Goal: Find specific page/section: Find specific page/section

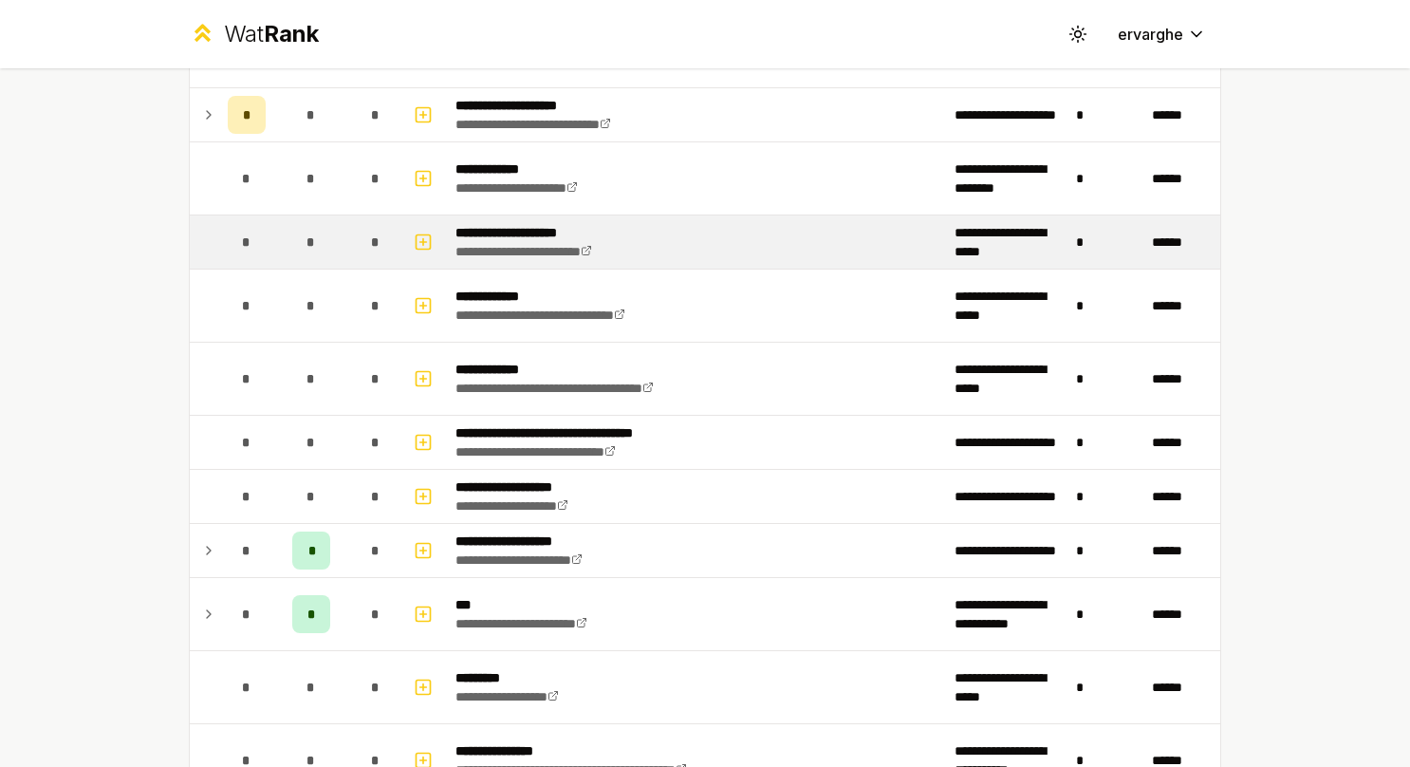
scroll to position [664, 0]
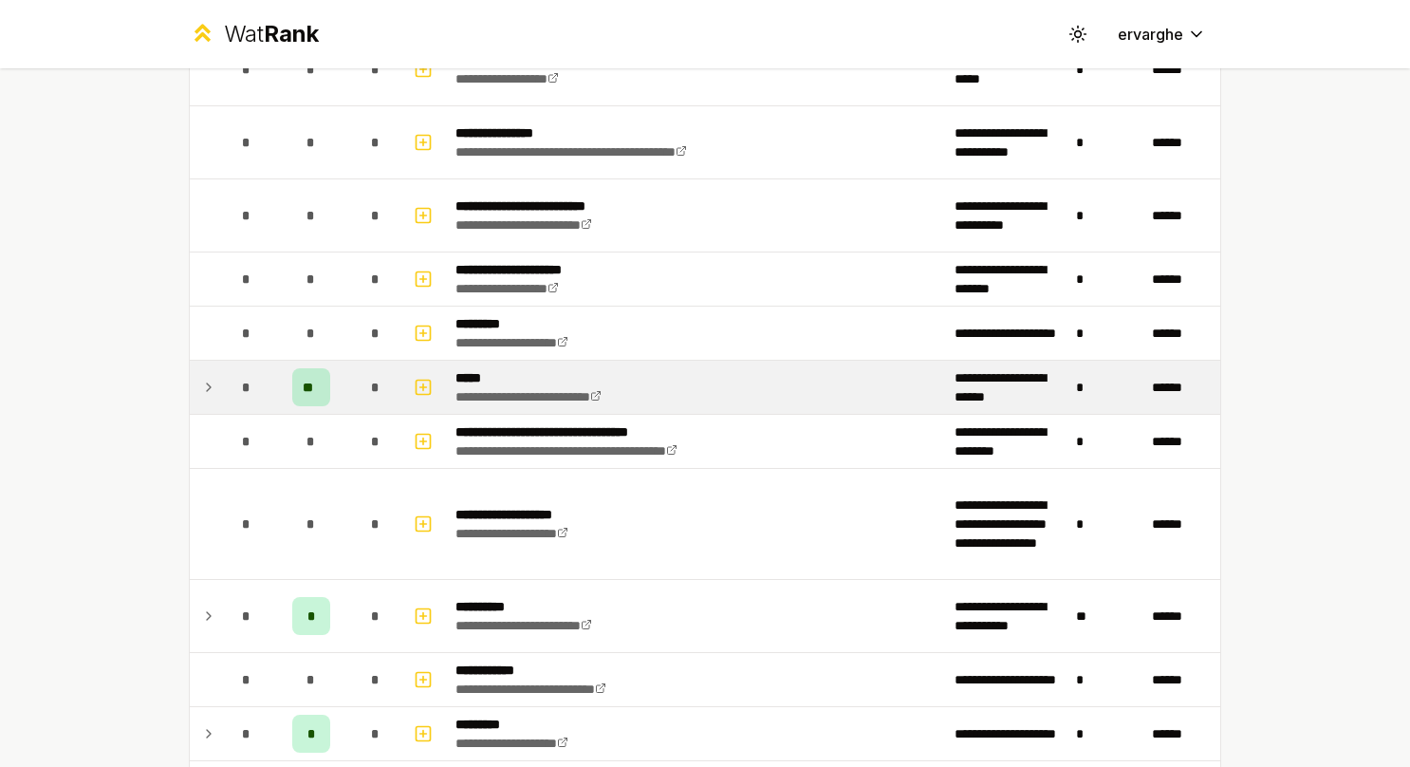
click at [205, 380] on icon at bounding box center [208, 387] width 15 height 23
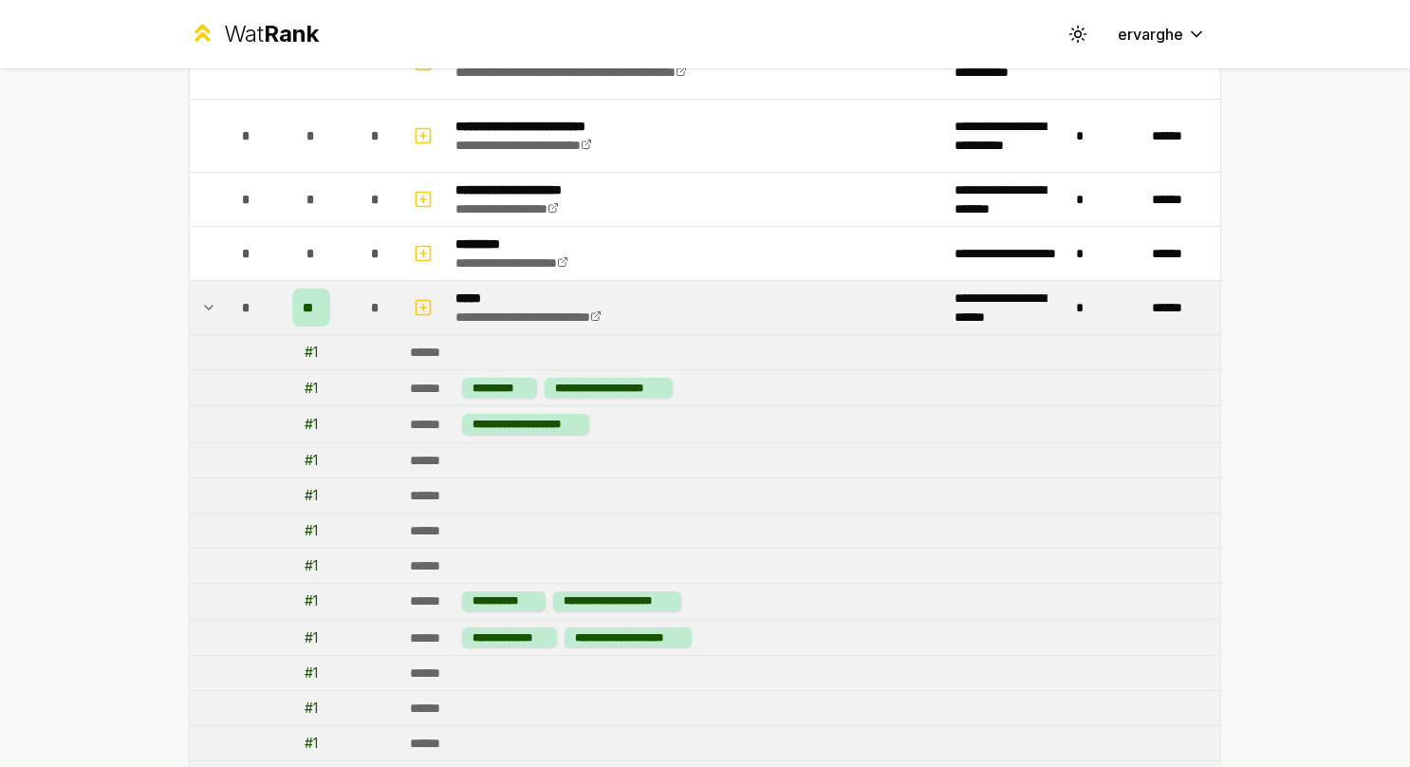
scroll to position [1044, 0]
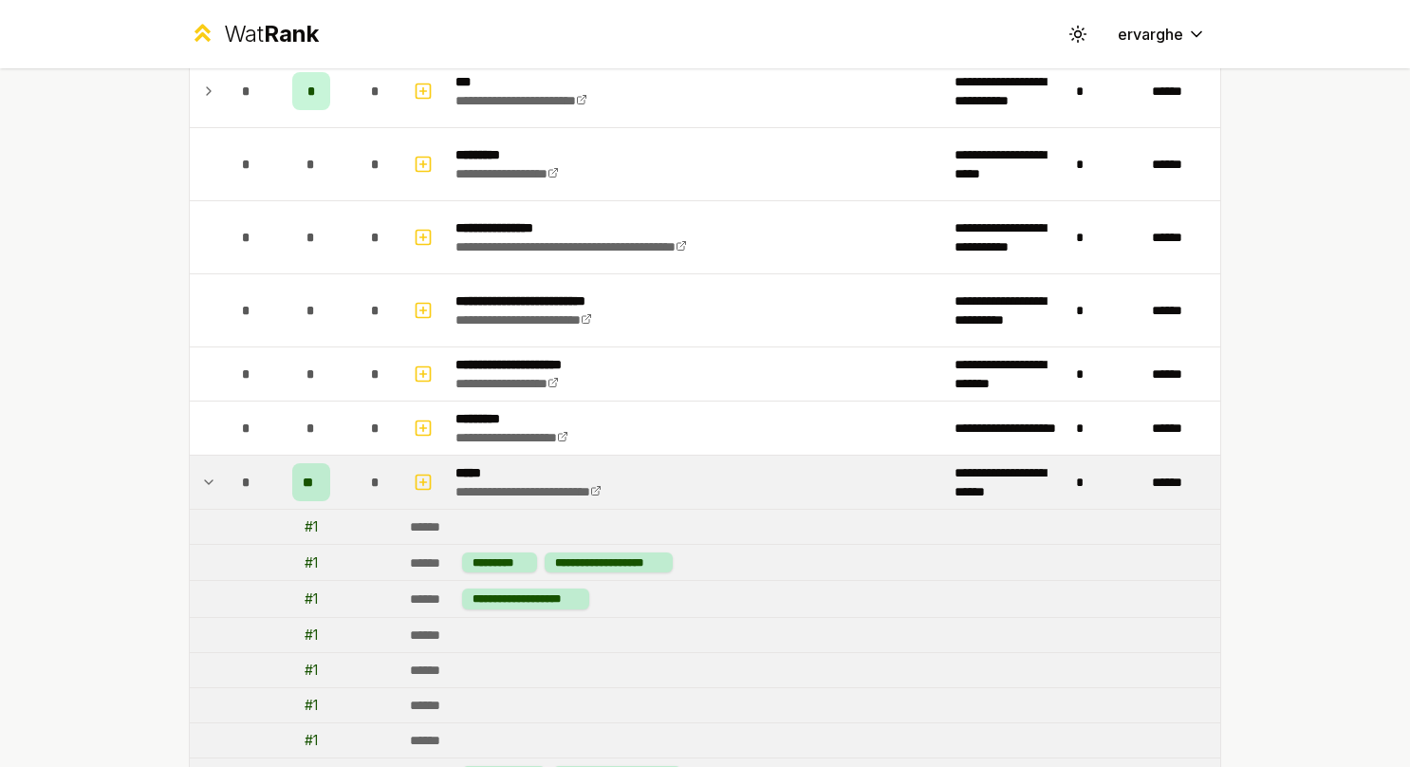
click at [204, 471] on icon at bounding box center [208, 482] width 15 height 23
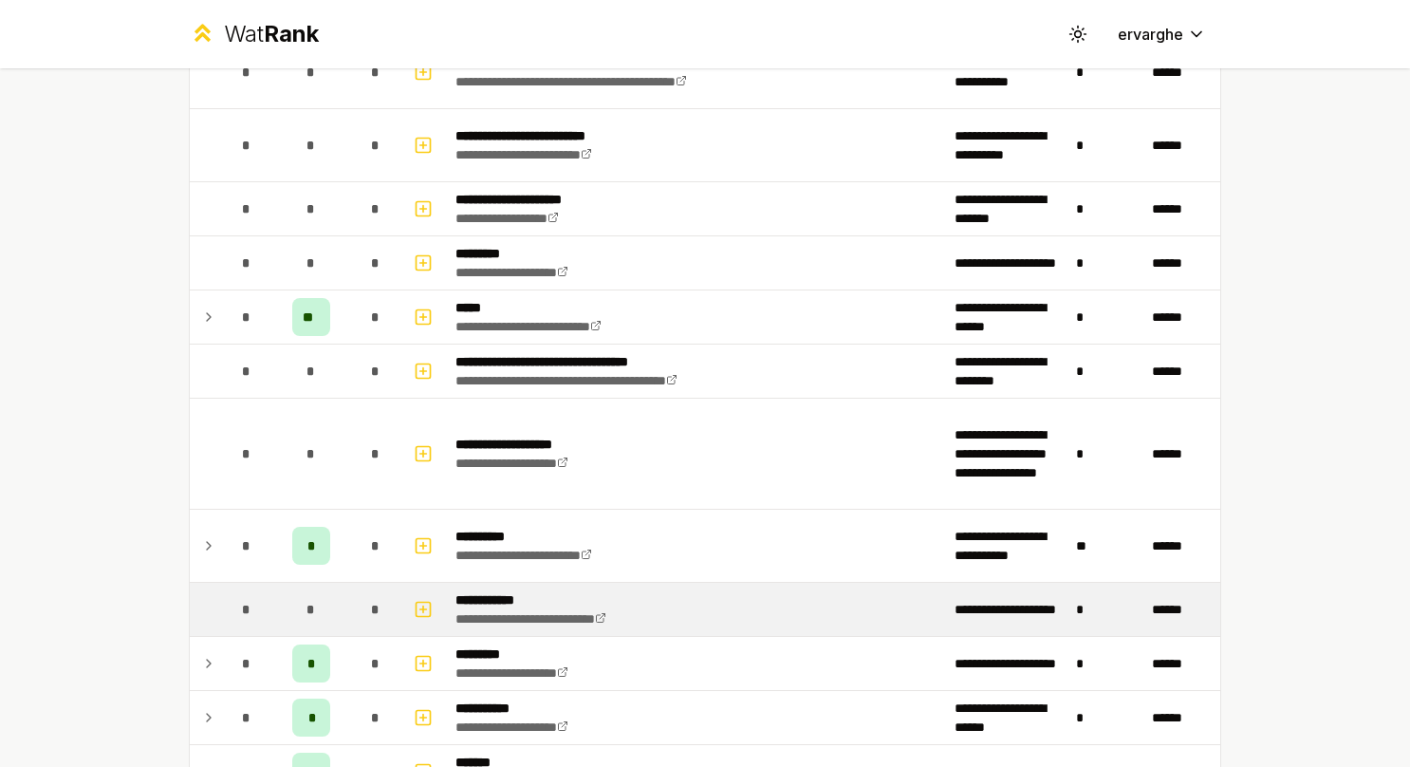
scroll to position [1328, 0]
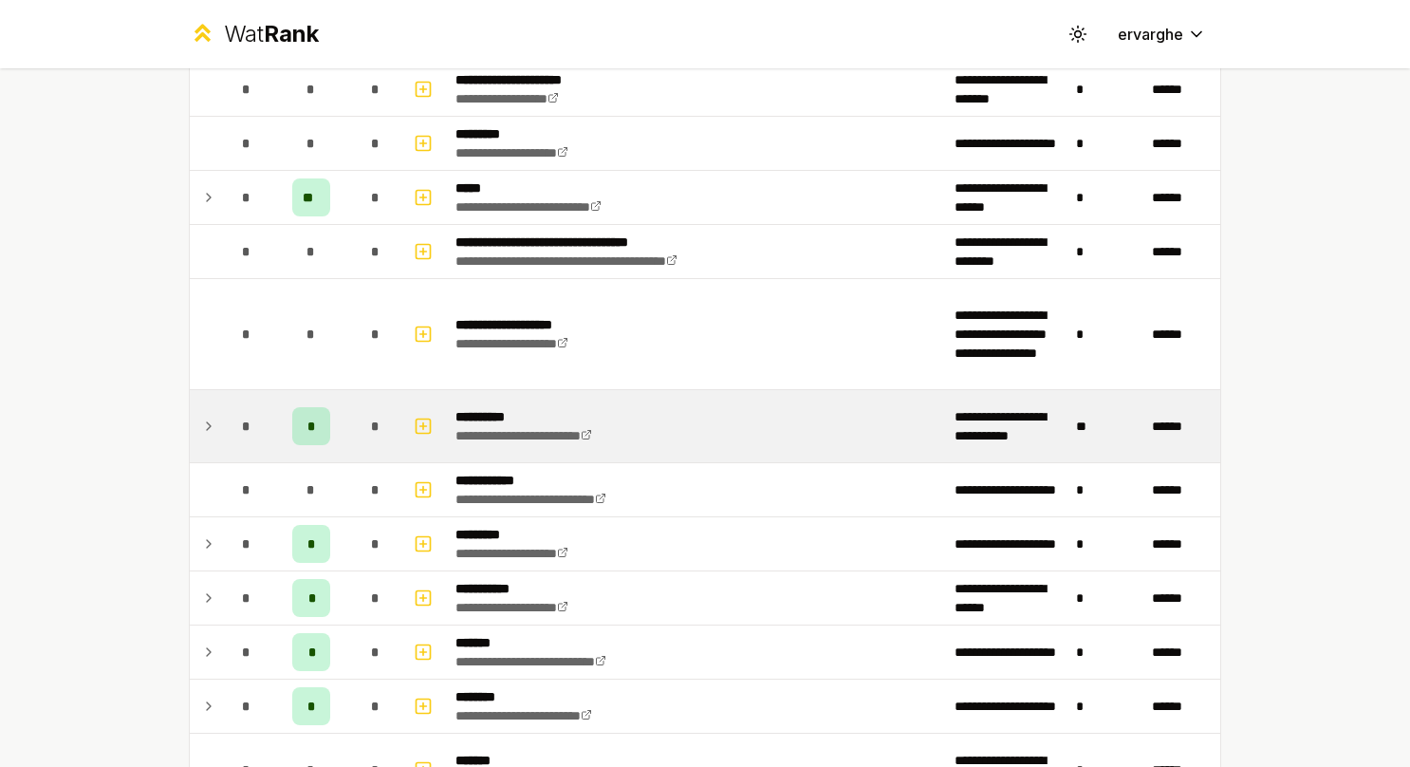
click at [220, 406] on td "*" at bounding box center [246, 426] width 53 height 72
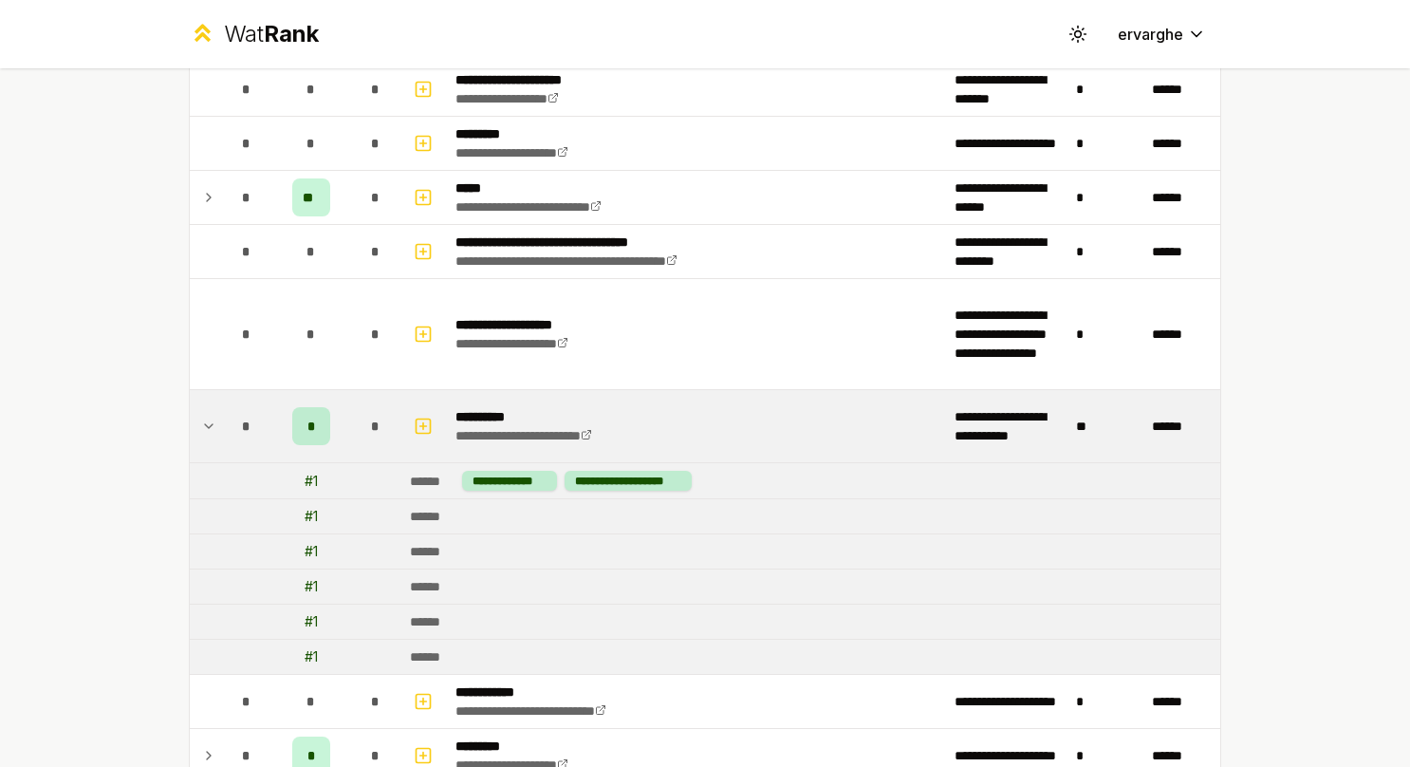
click at [220, 406] on td "*" at bounding box center [246, 426] width 53 height 72
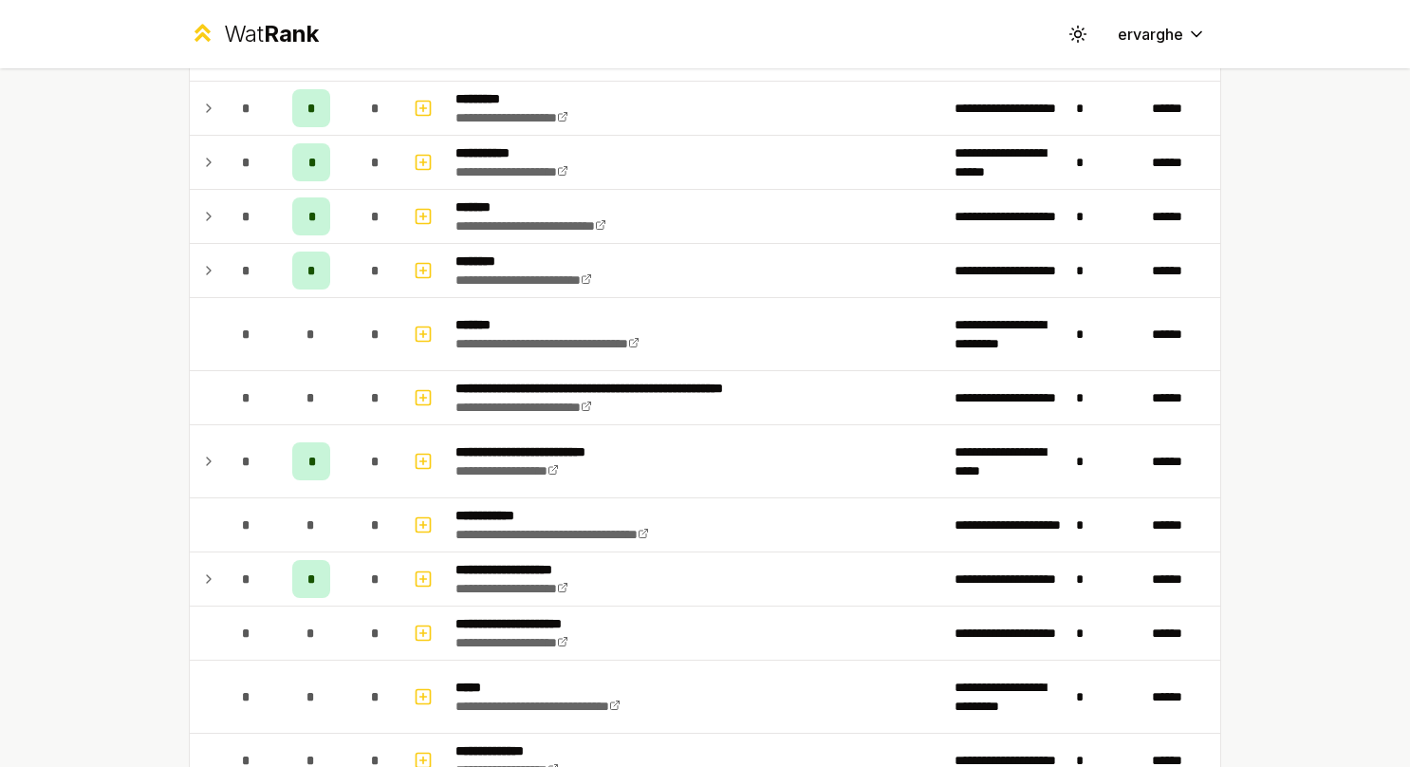
scroll to position [1803, 0]
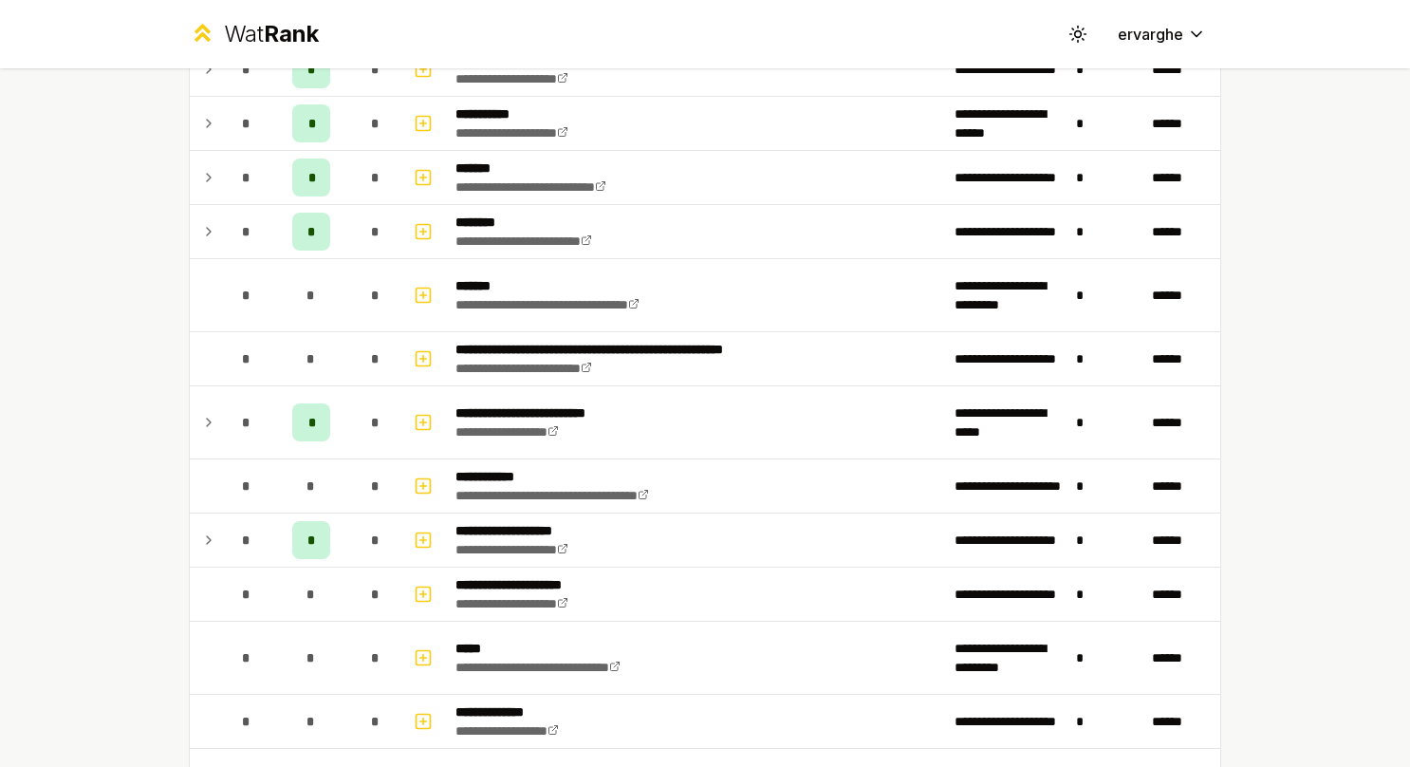
click at [220, 406] on td "*" at bounding box center [246, 422] width 53 height 72
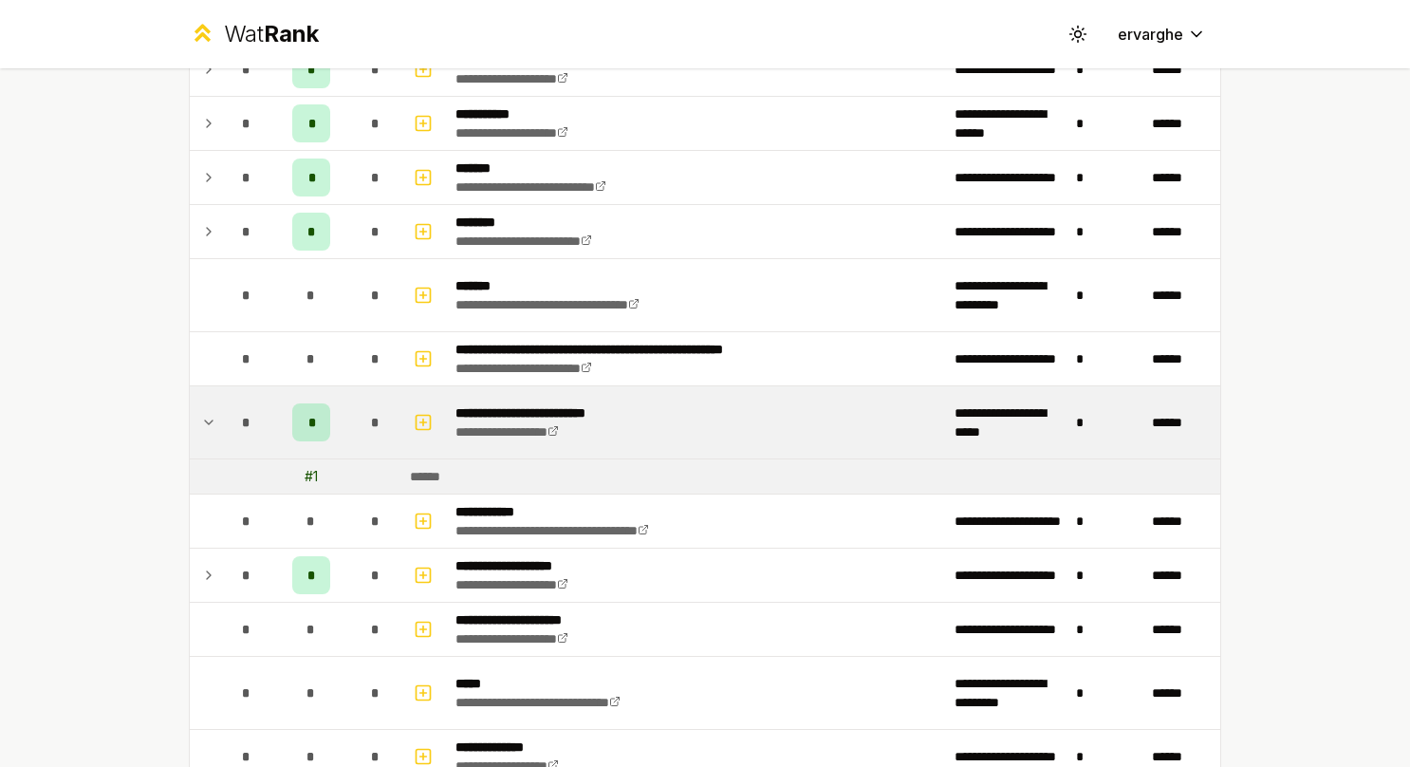
click at [220, 406] on td "*" at bounding box center [246, 422] width 53 height 72
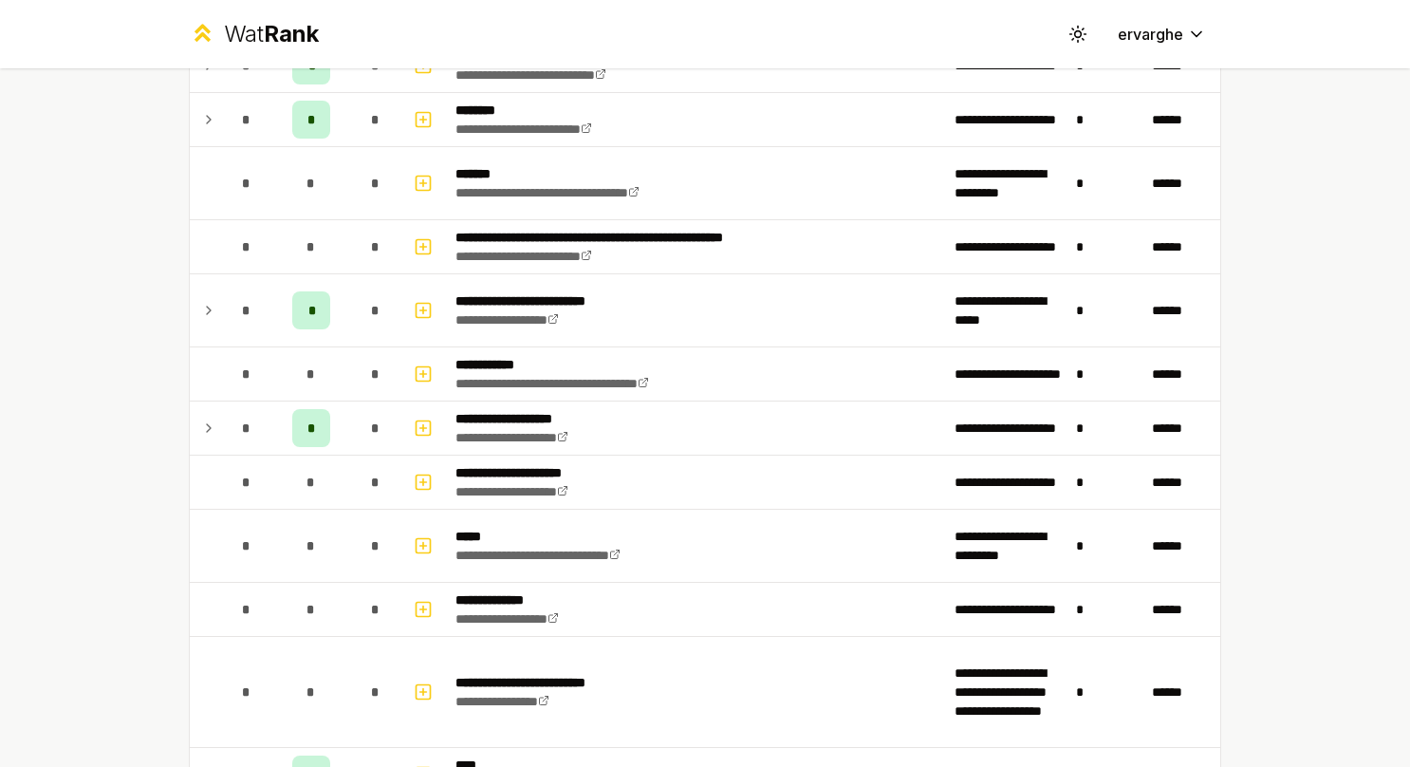
scroll to position [1993, 0]
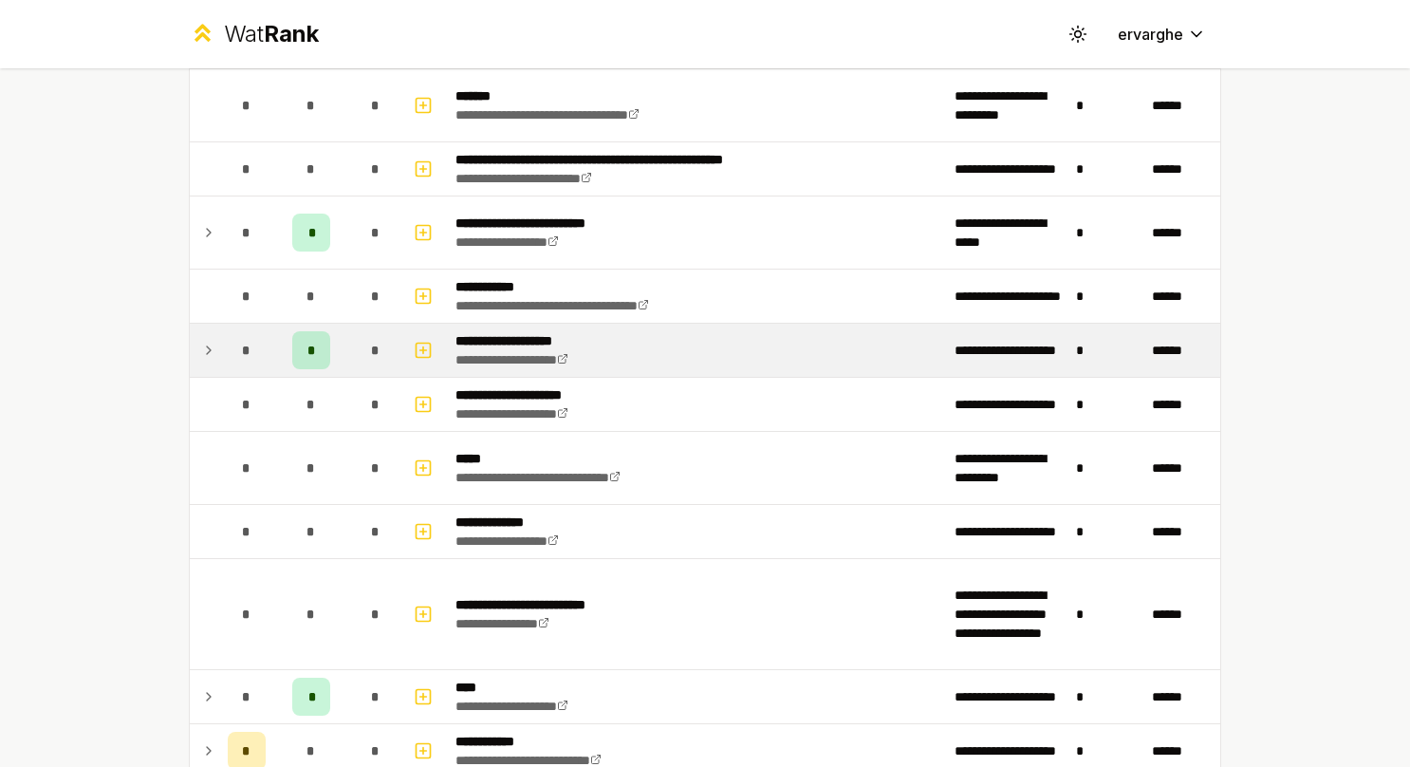
click at [201, 339] on icon at bounding box center [208, 350] width 15 height 23
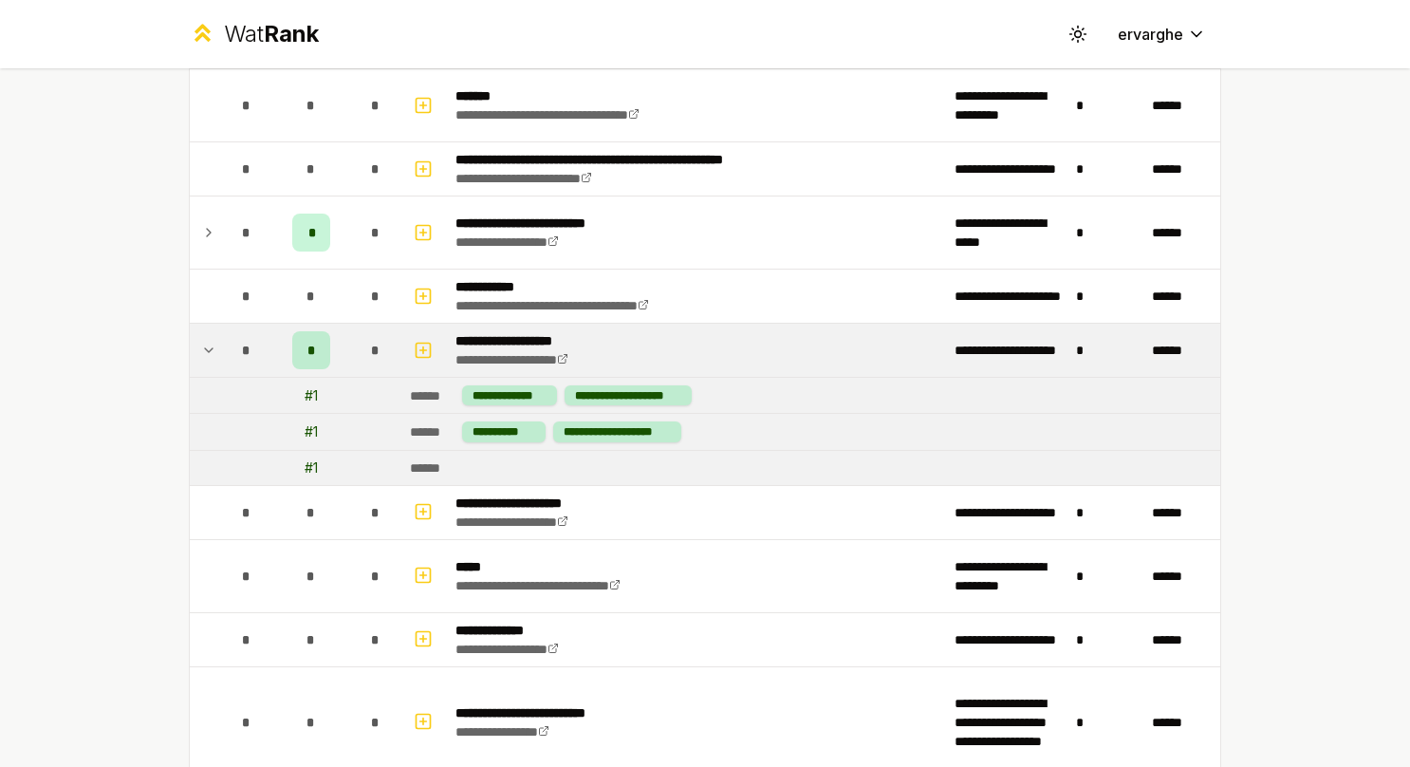
click at [201, 339] on icon at bounding box center [208, 350] width 15 height 23
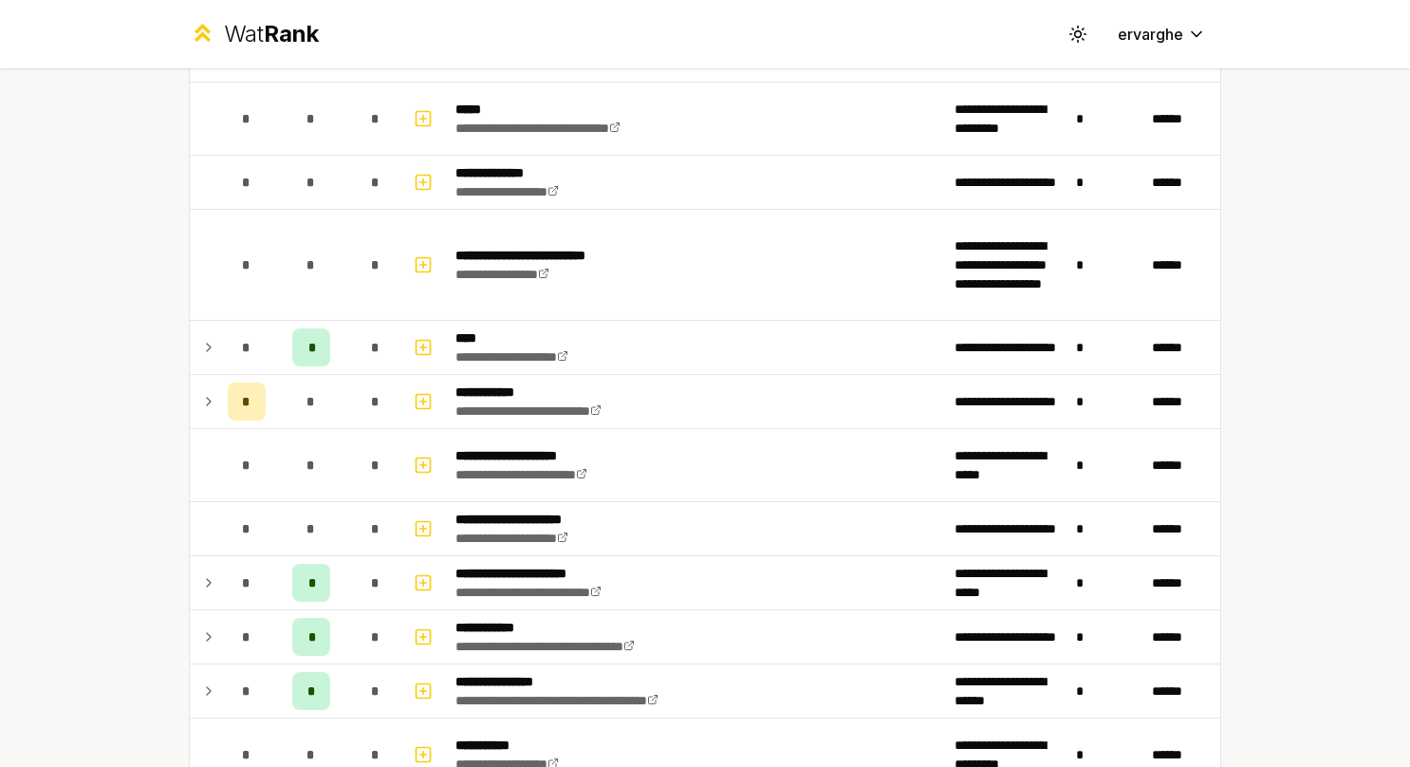
scroll to position [2372, 0]
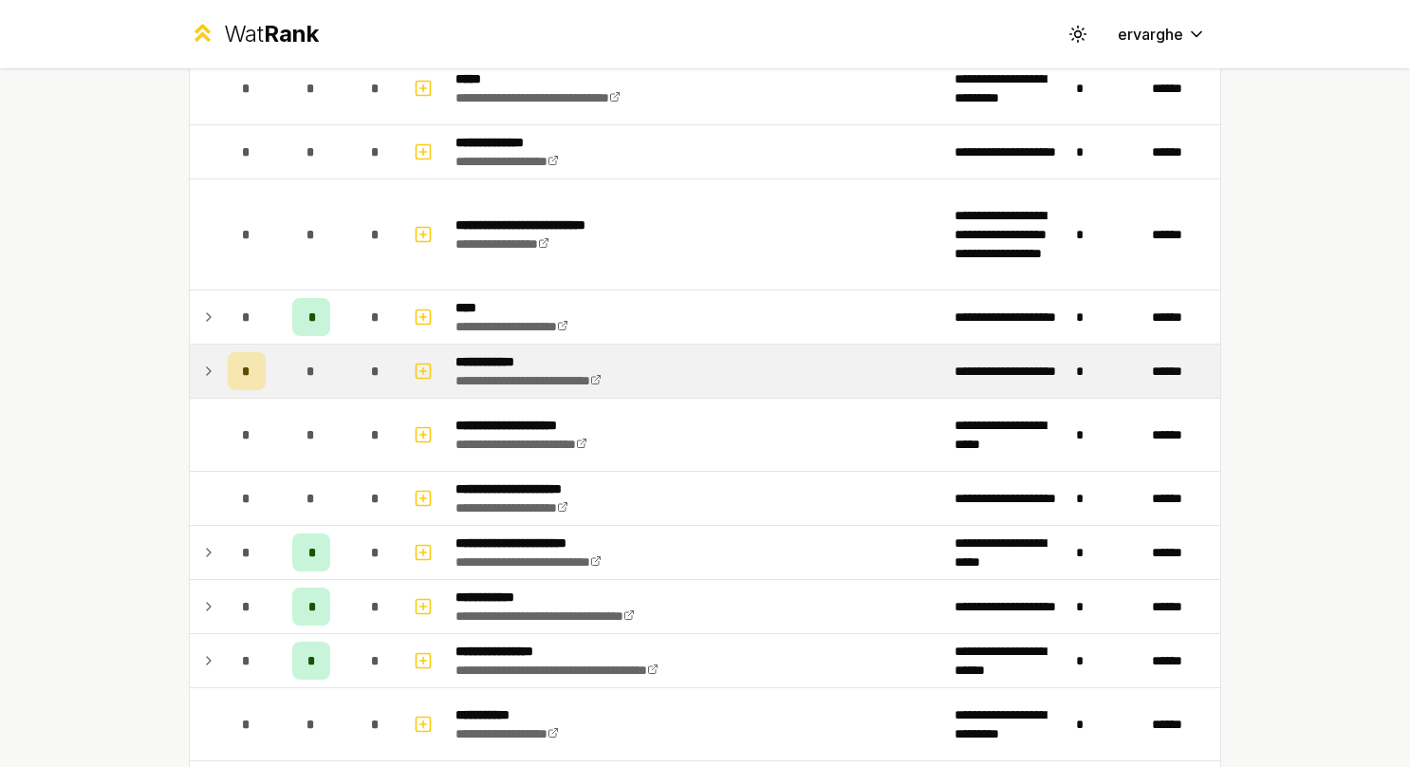
click at [220, 365] on td "*" at bounding box center [246, 370] width 53 height 53
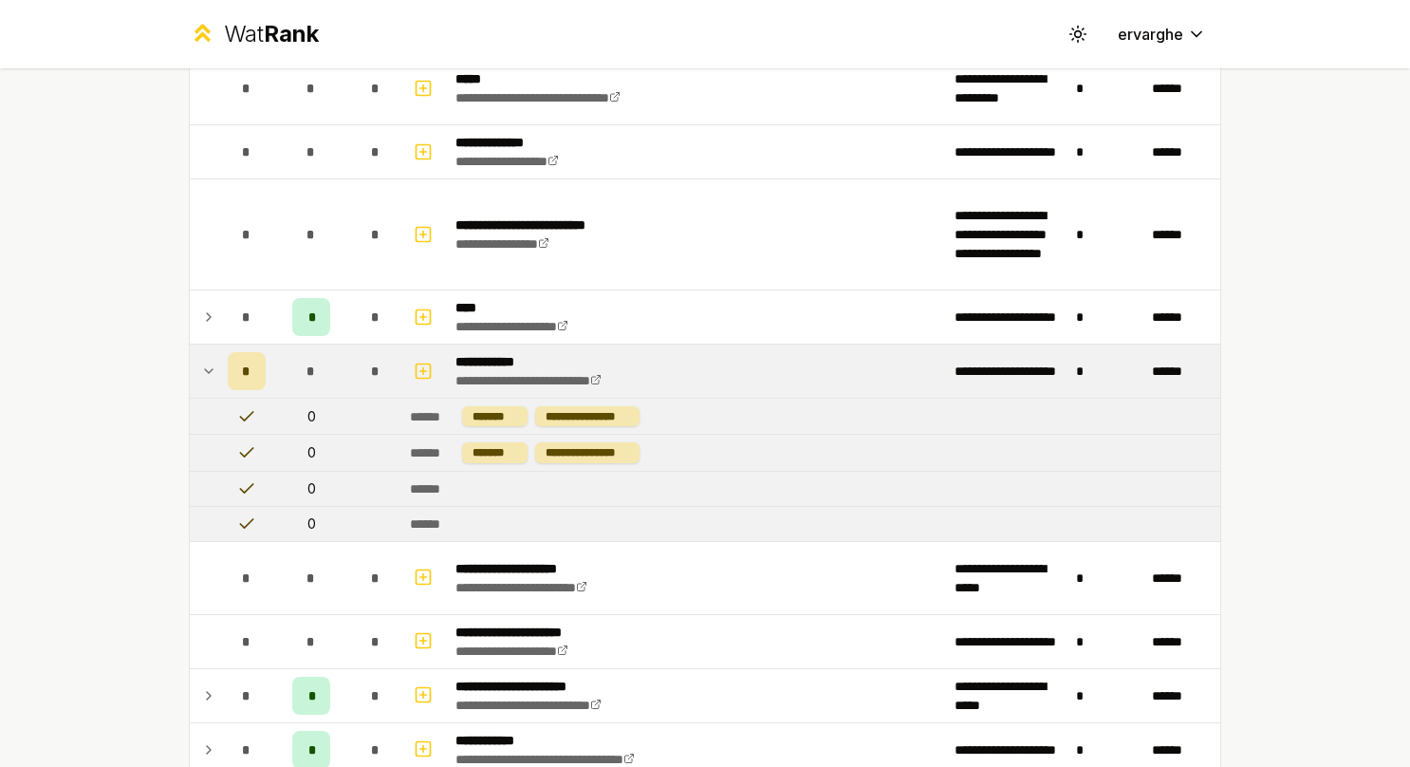
click at [220, 362] on td "*" at bounding box center [246, 370] width 53 height 53
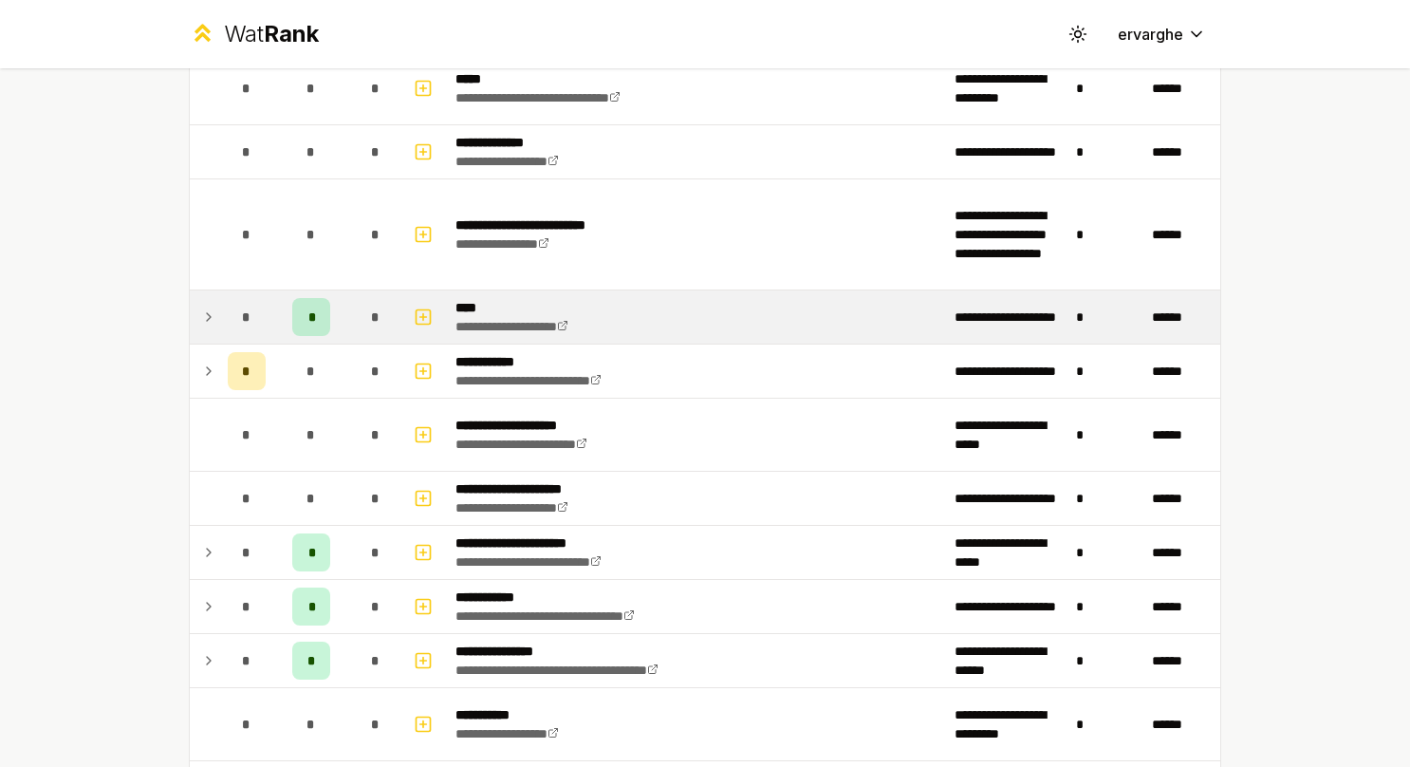
click at [207, 311] on icon at bounding box center [208, 317] width 15 height 23
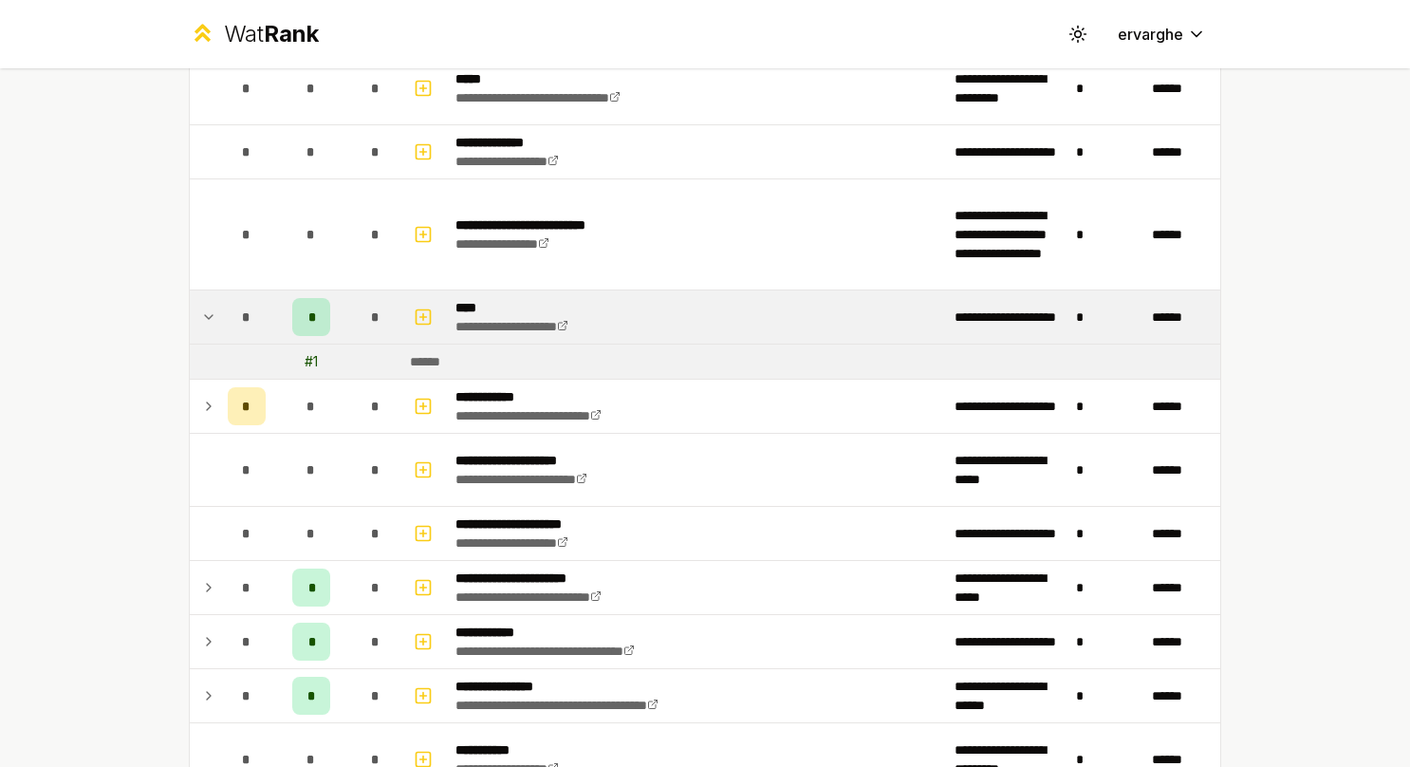
click at [207, 311] on icon at bounding box center [208, 317] width 15 height 23
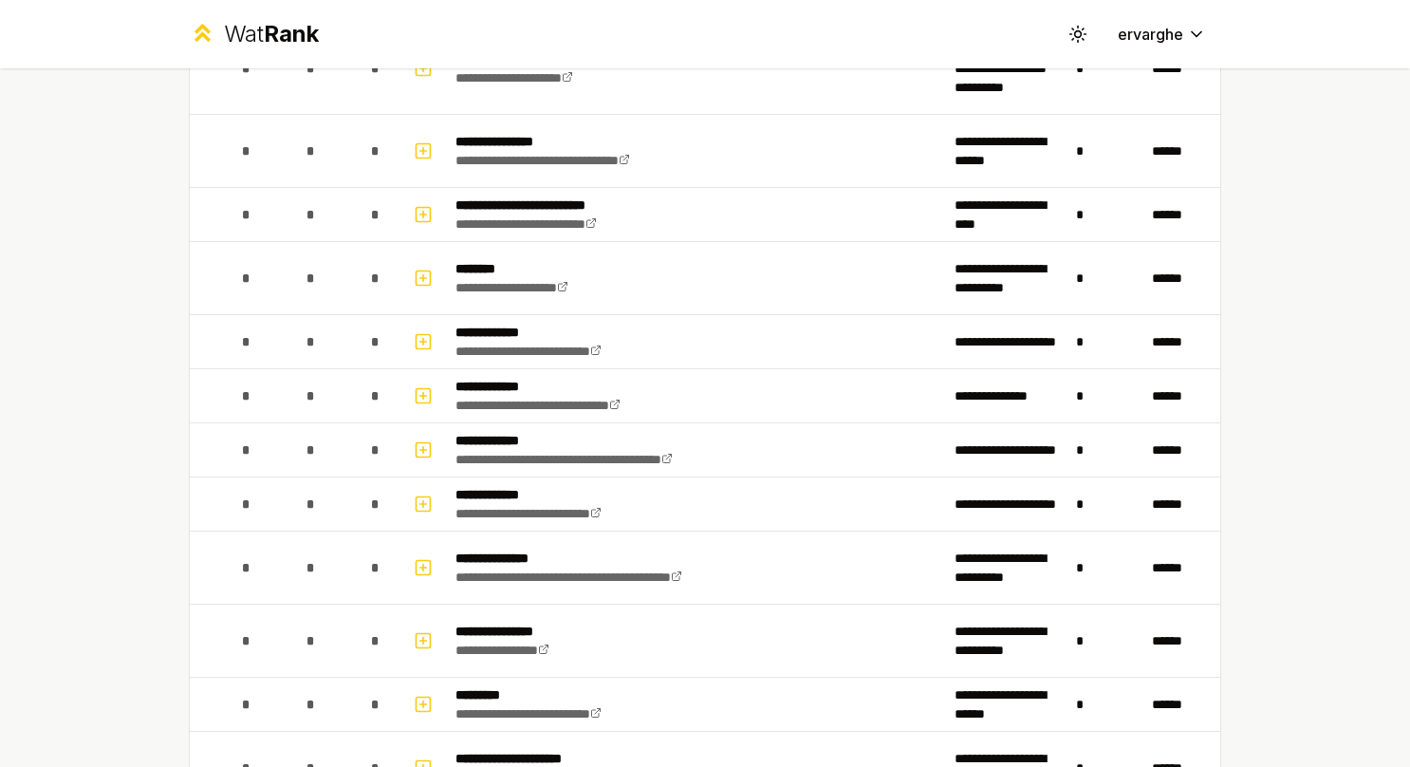
scroll to position [3807, 0]
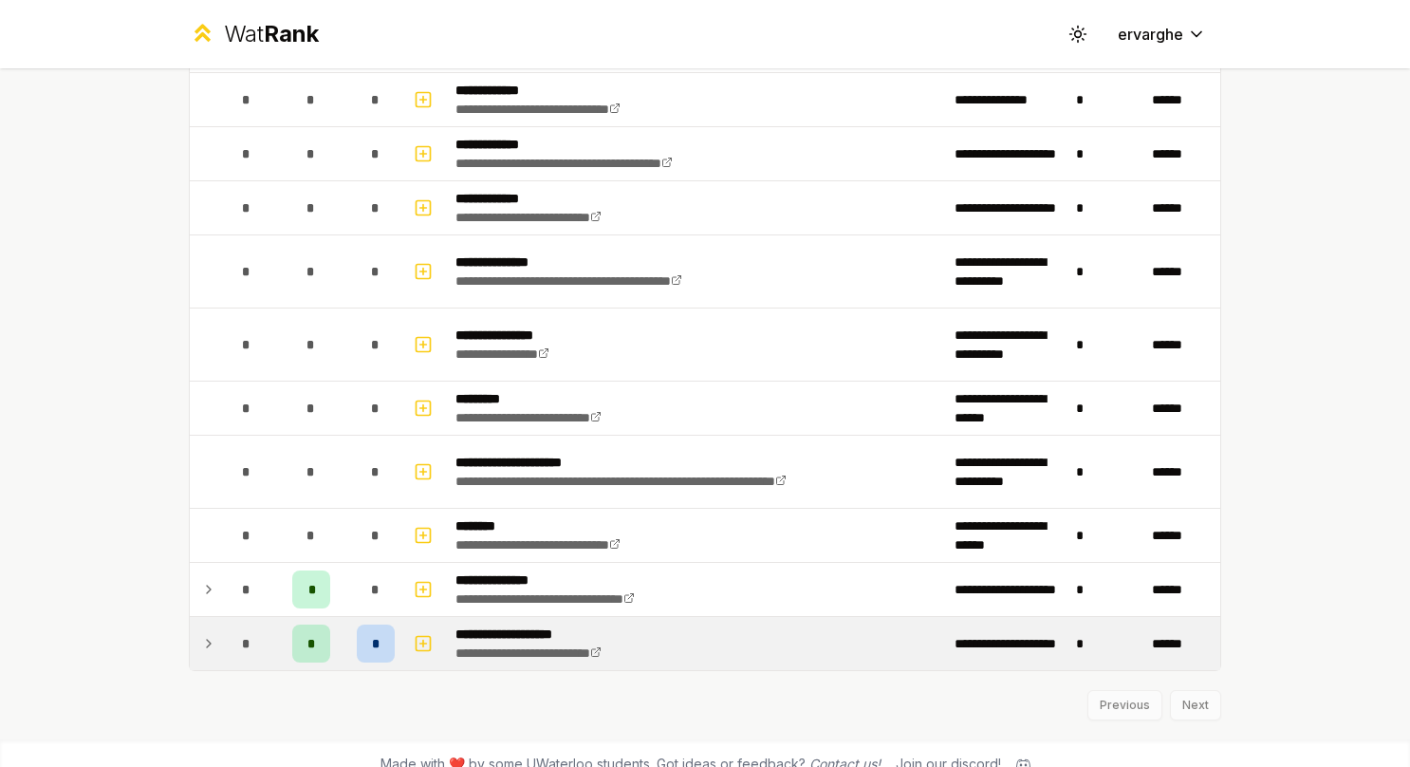
click at [207, 632] on icon at bounding box center [208, 643] width 15 height 23
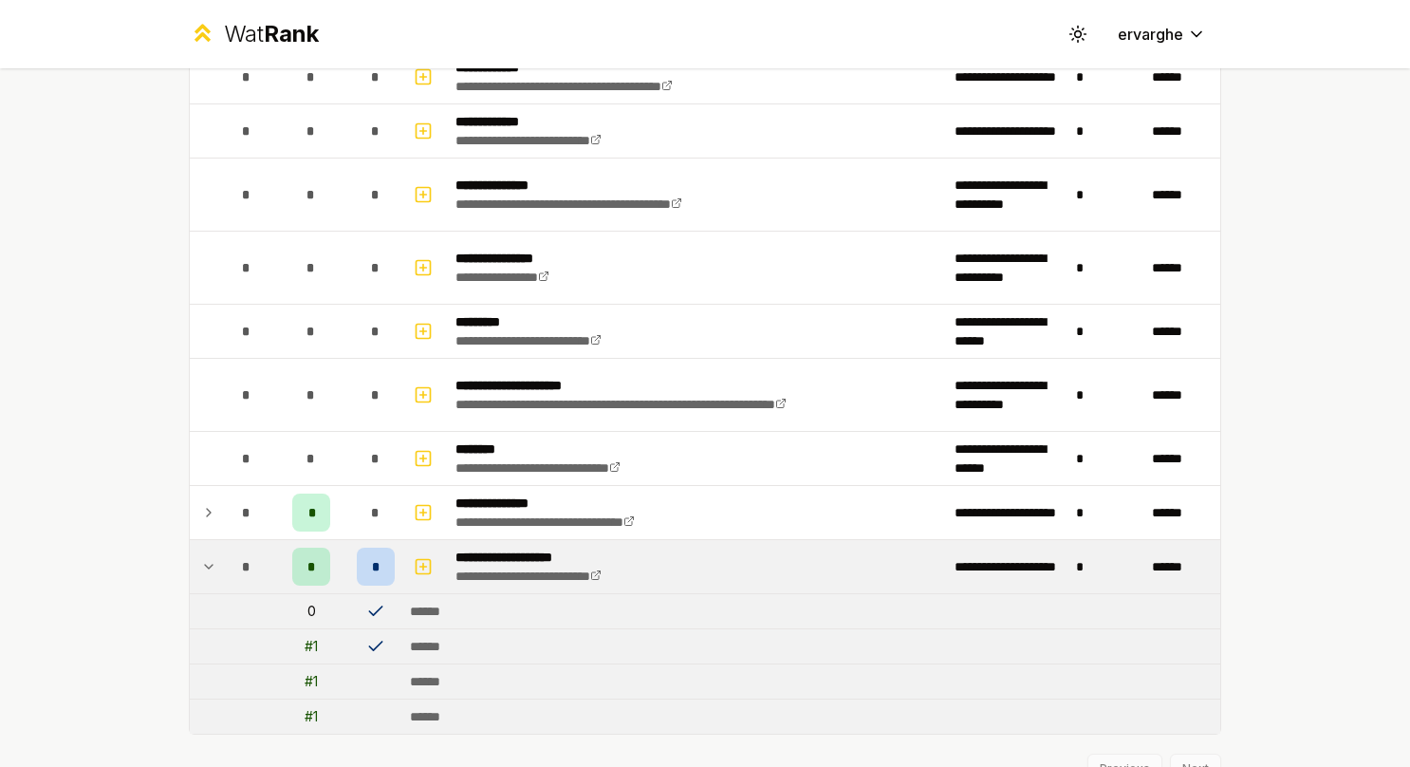
scroll to position [3945, 0]
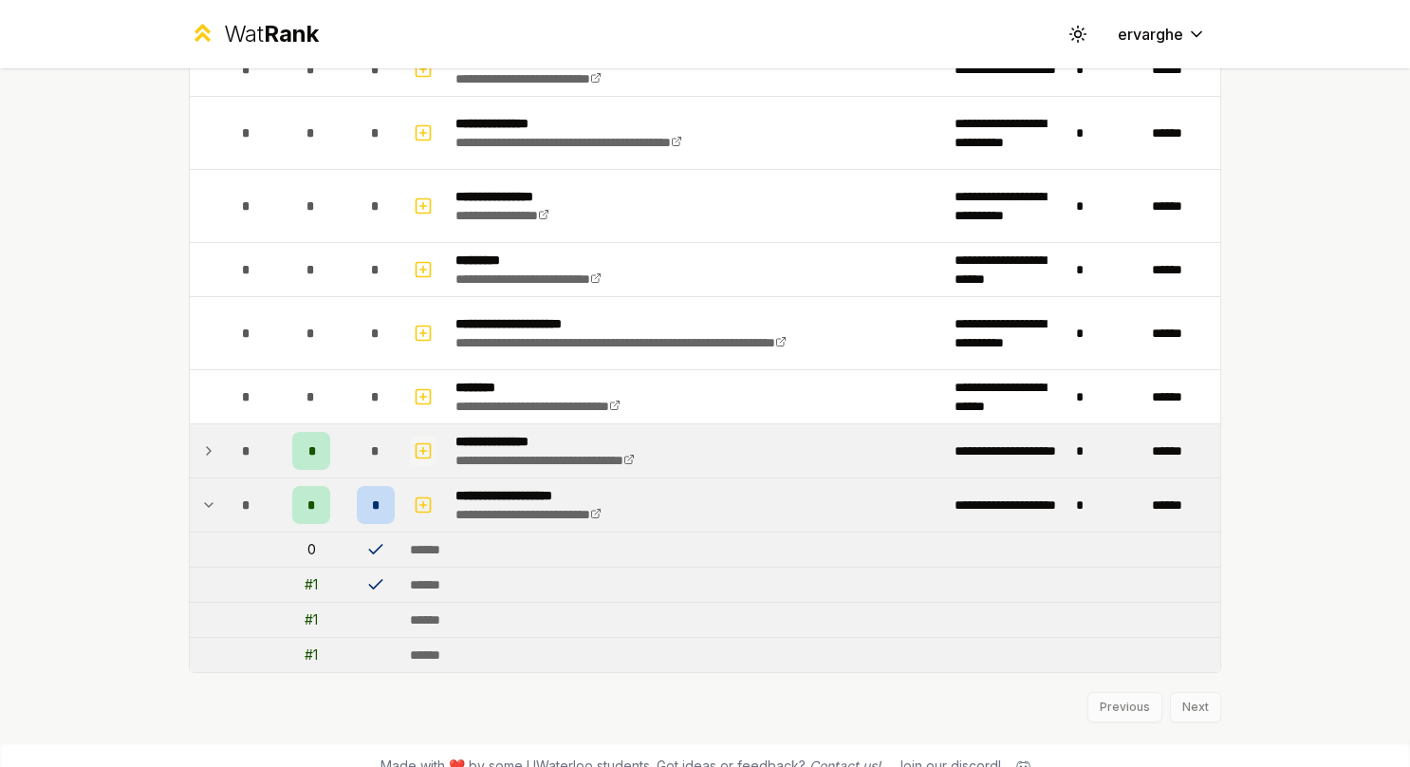
click at [416, 439] on icon "button" at bounding box center [423, 450] width 19 height 23
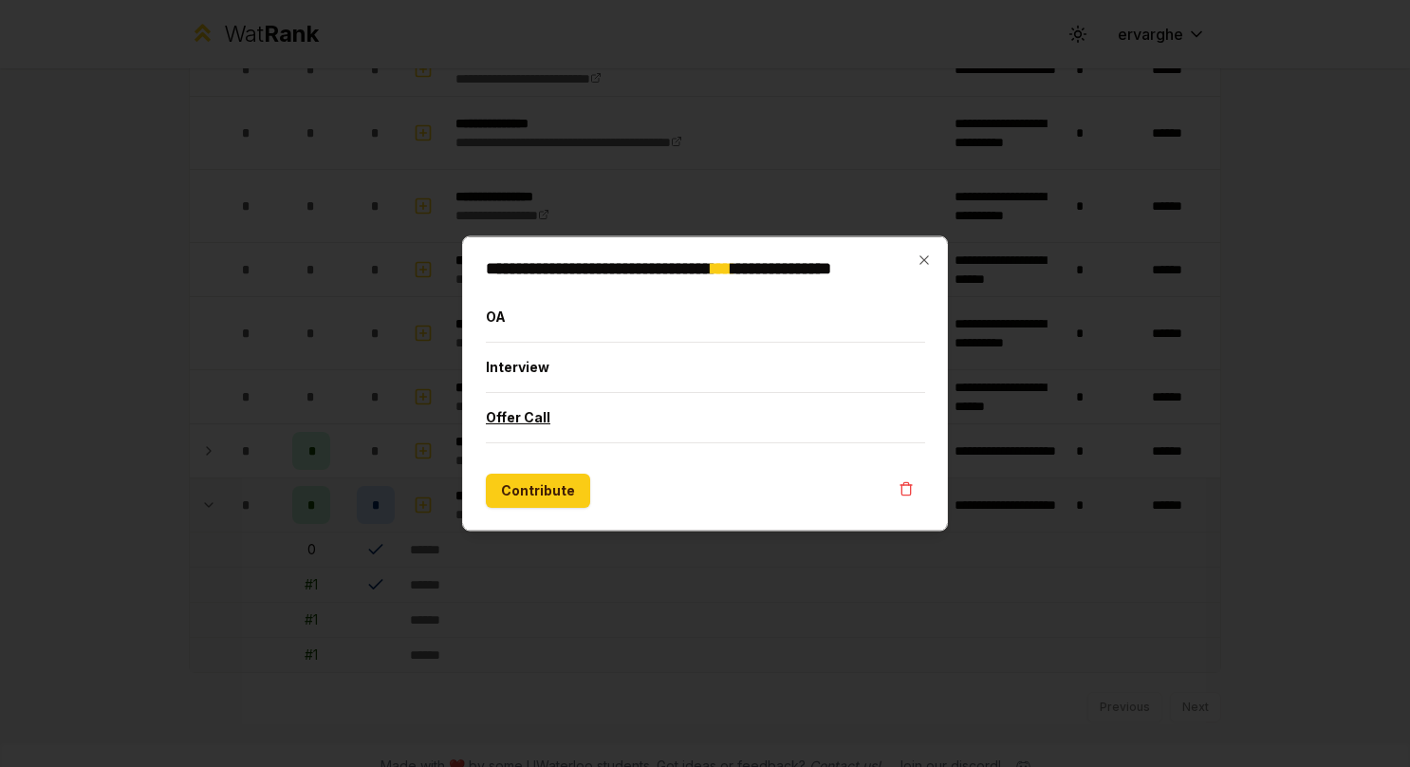
click at [512, 404] on button "Offer Call" at bounding box center [705, 417] width 439 height 49
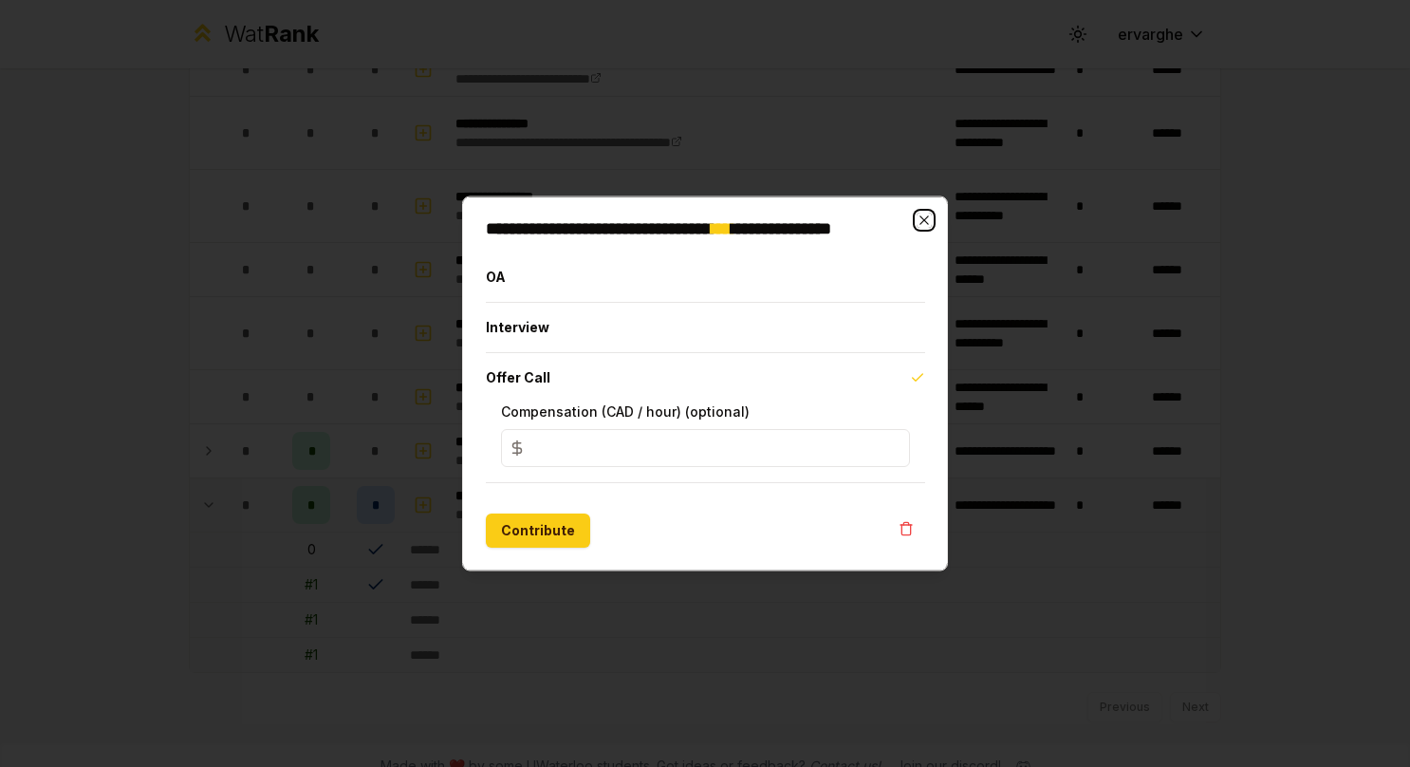
click at [931, 221] on icon "button" at bounding box center [924, 220] width 15 height 15
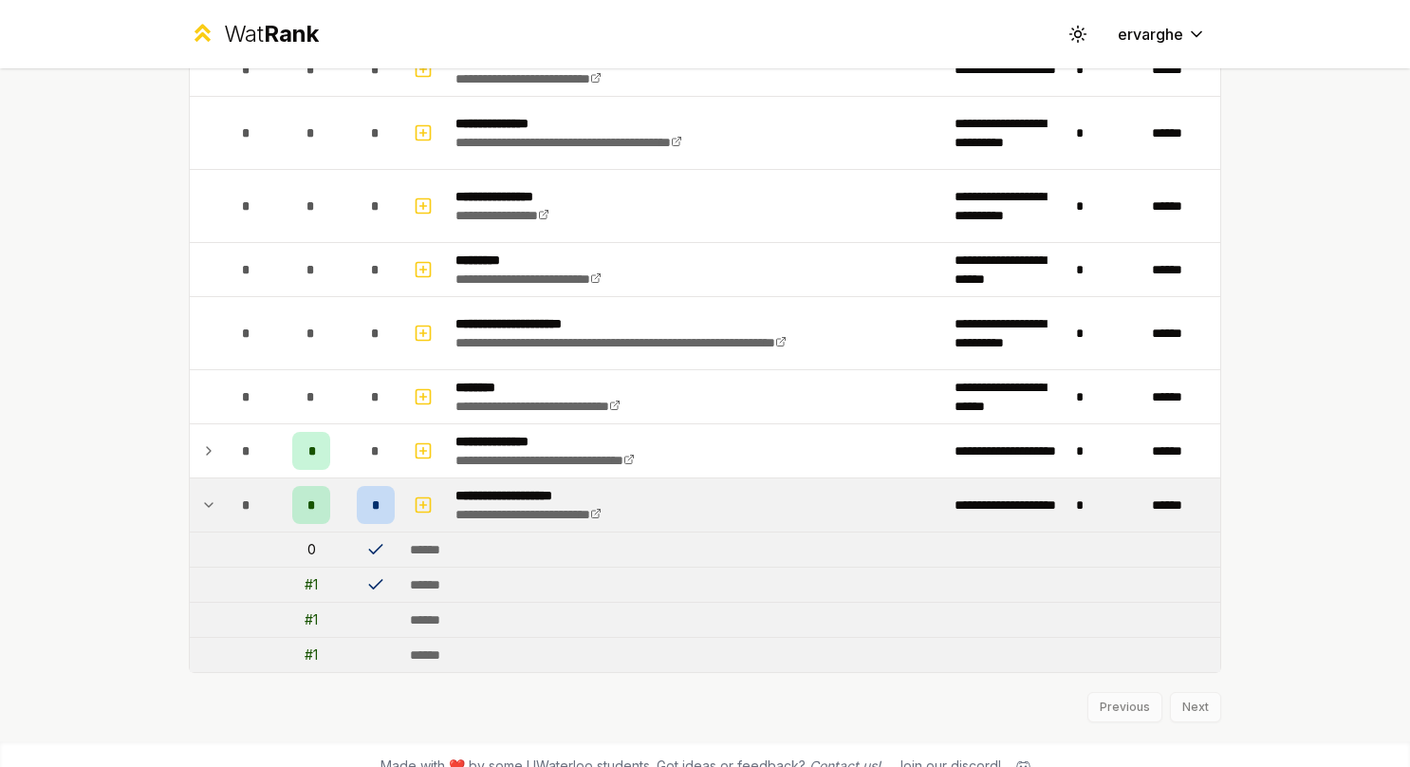
click at [201, 493] on icon at bounding box center [208, 504] width 15 height 23
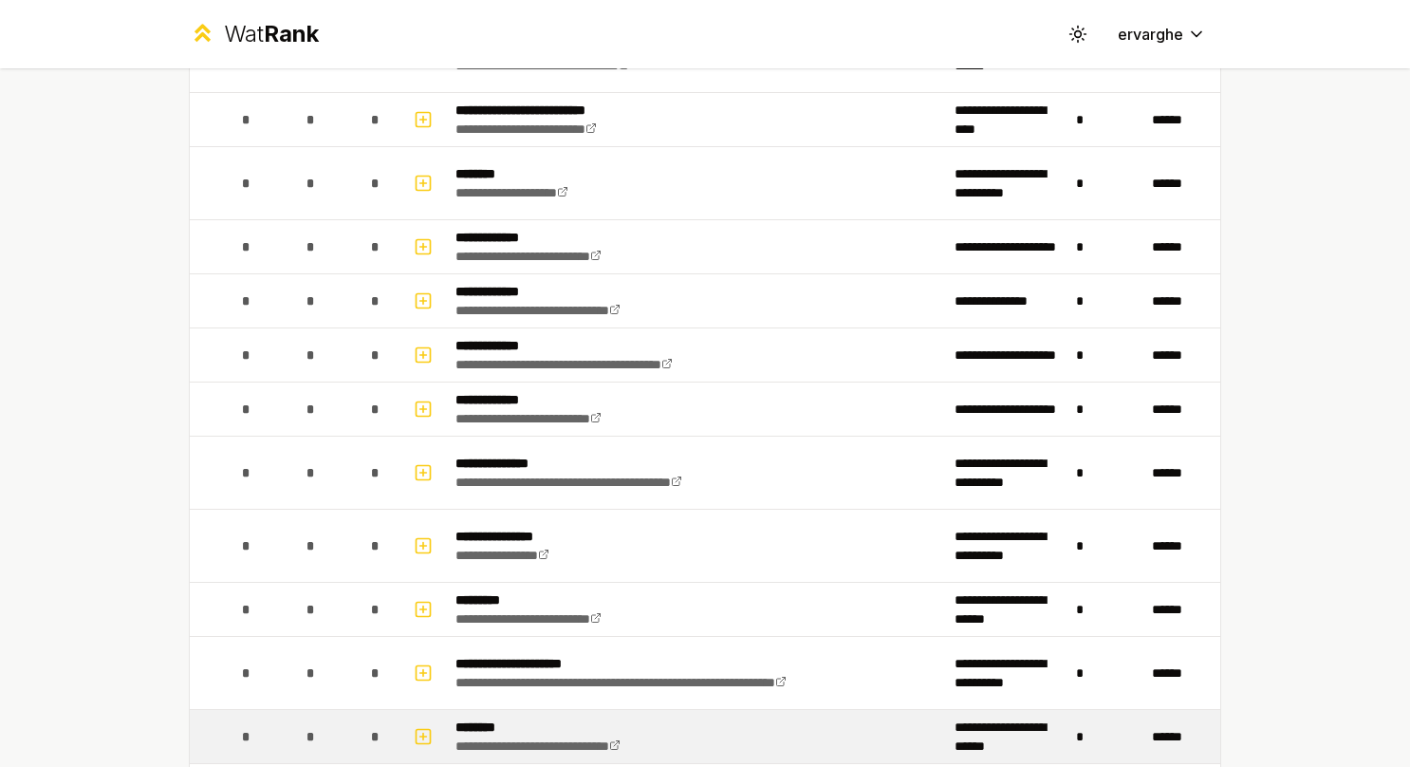
scroll to position [3807, 0]
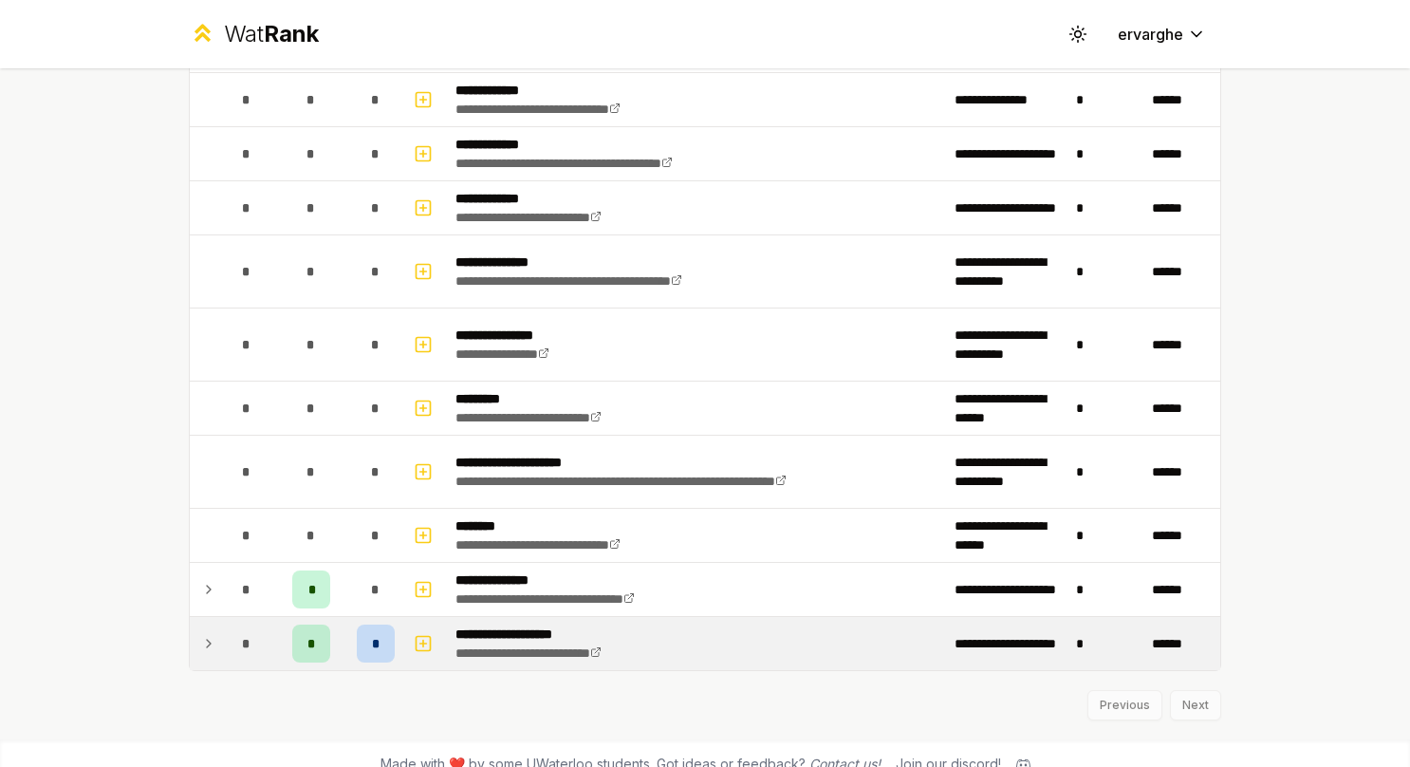
click at [220, 617] on td "*" at bounding box center [246, 643] width 53 height 53
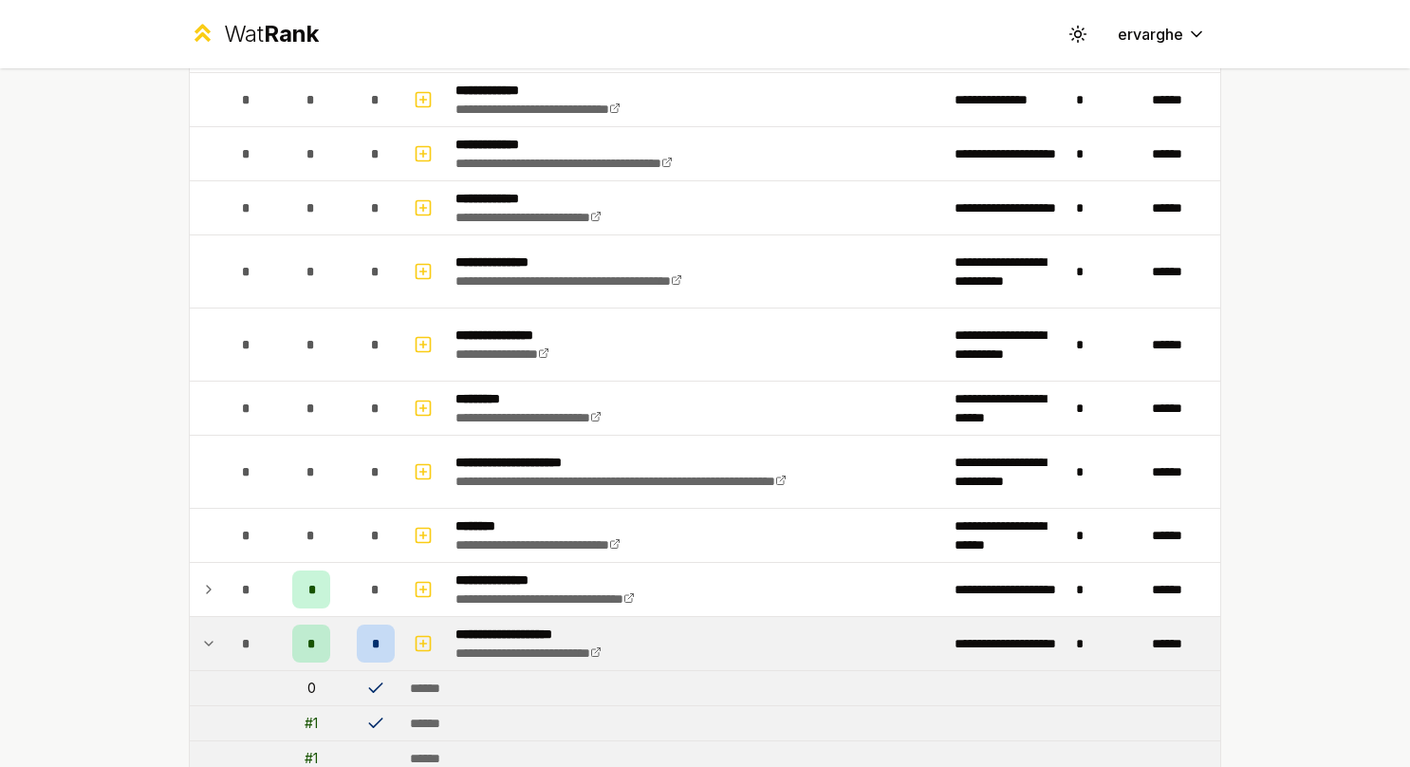
scroll to position [3945, 0]
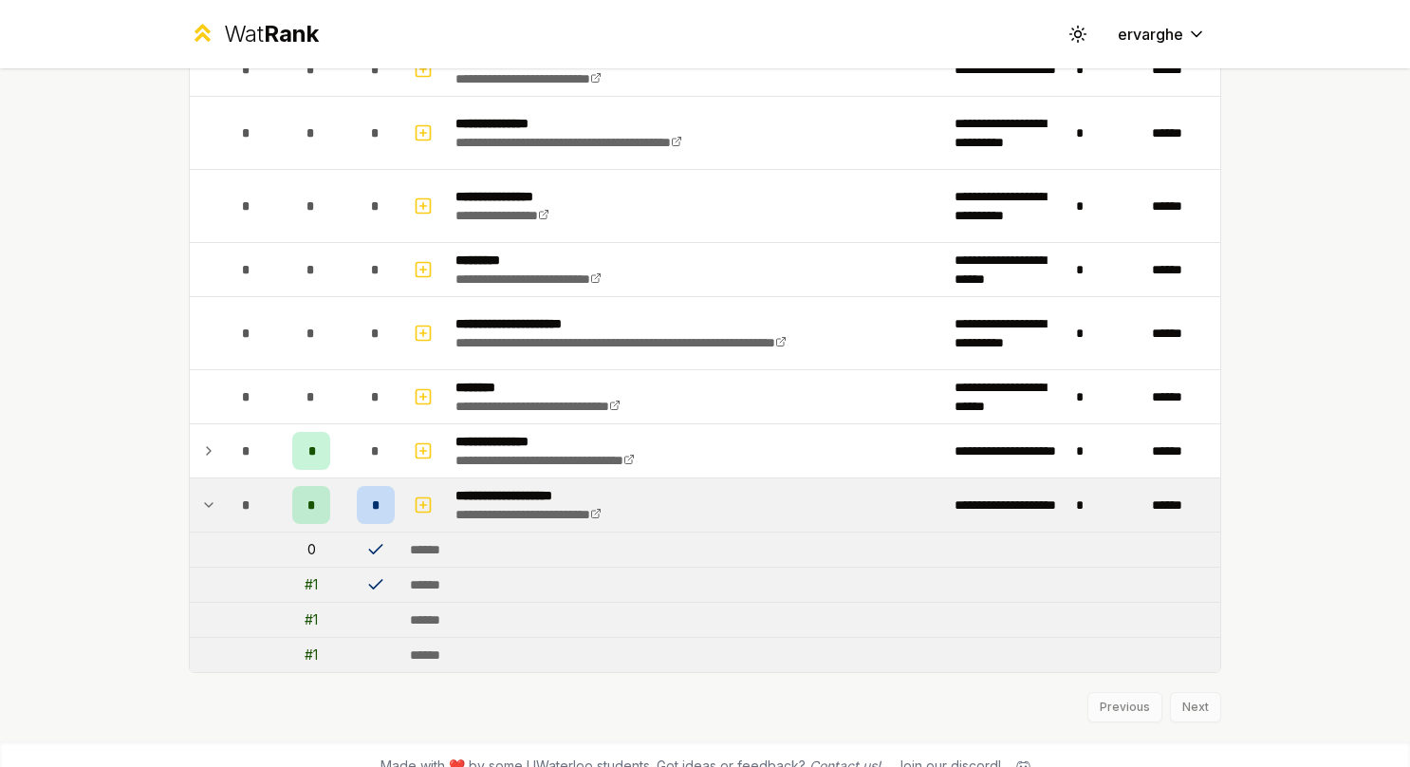
click at [190, 480] on td at bounding box center [205, 504] width 30 height 53
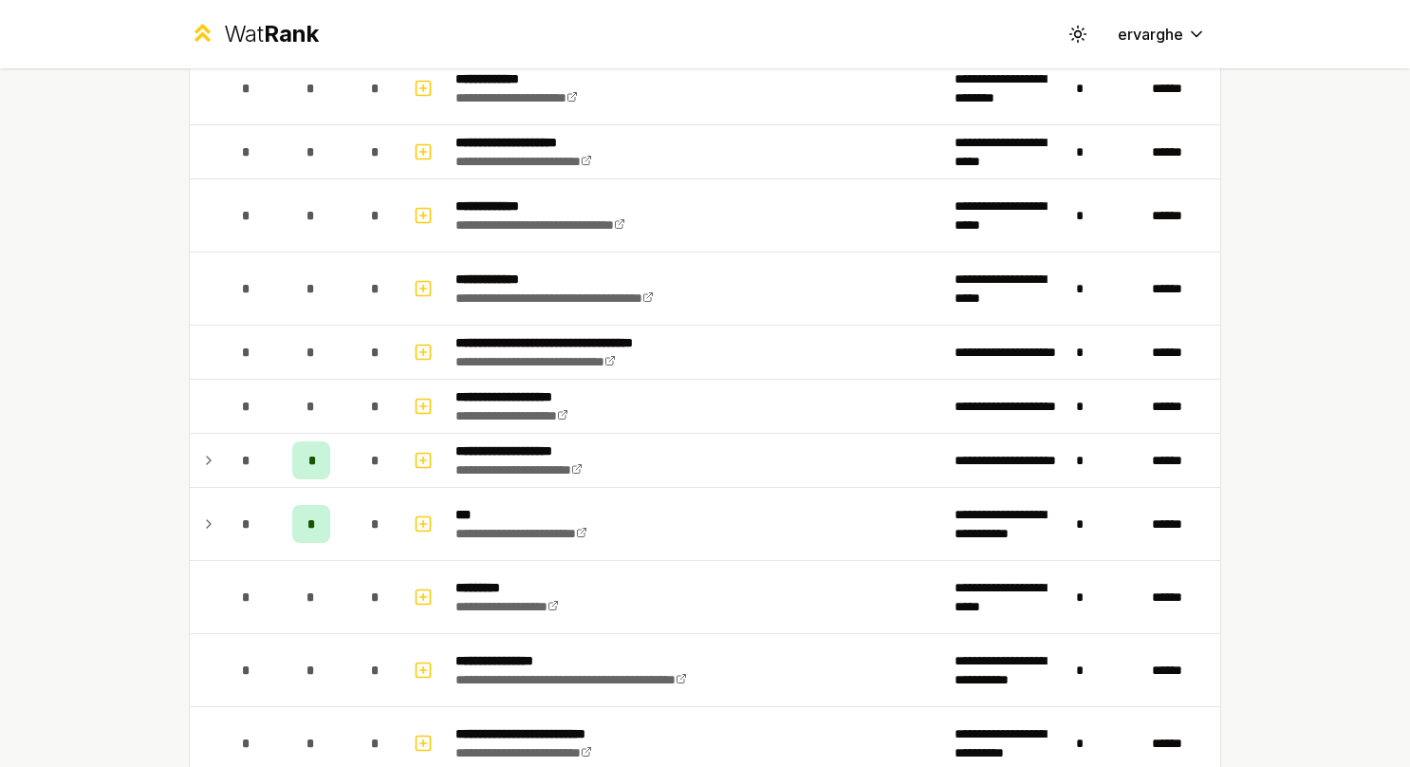
scroll to position [486, 0]
